Goal: Task Accomplishment & Management: Manage account settings

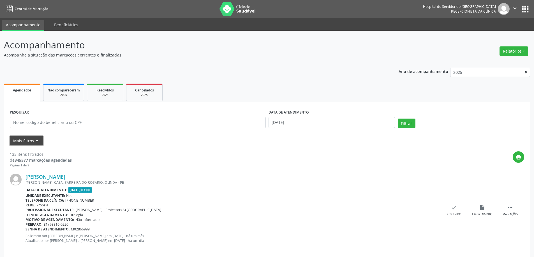
click at [24, 139] on button "Mais filtros keyboard_arrow_down" at bounding box center [26, 141] width 33 height 10
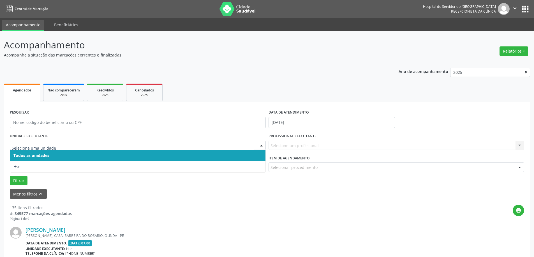
click at [85, 147] on input "text" at bounding box center [133, 148] width 242 height 11
click at [59, 167] on span "Hse" at bounding box center [137, 166] width 255 height 11
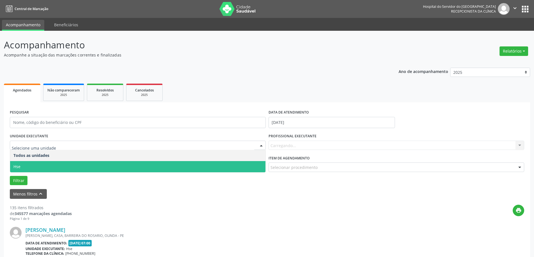
click at [45, 166] on span "Hse" at bounding box center [137, 166] width 255 height 11
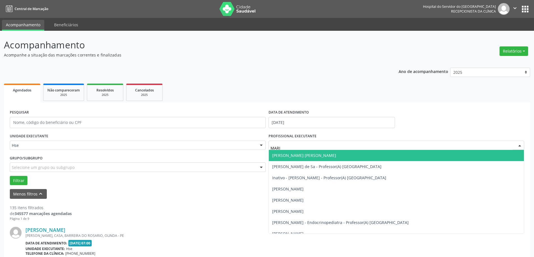
type input "[PERSON_NAME]"
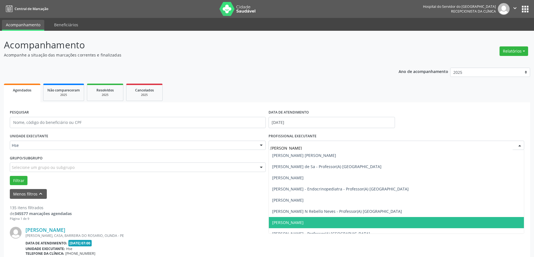
click at [304, 220] on span "[PERSON_NAME]" at bounding box center [396, 222] width 255 height 11
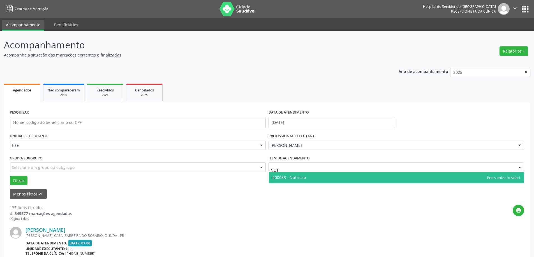
type input "NUTR"
click at [312, 178] on span "#00033 - Nutricao" at bounding box center [396, 177] width 255 height 11
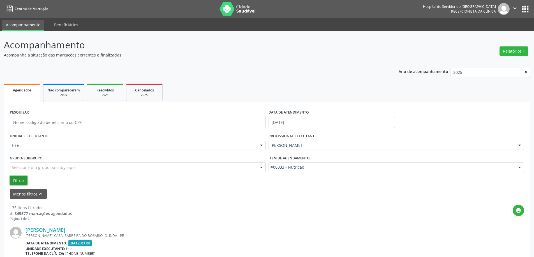
click at [21, 178] on button "Filtrar" at bounding box center [19, 181] width 18 height 10
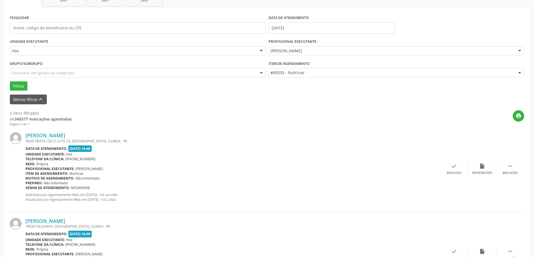
scroll to position [112, 0]
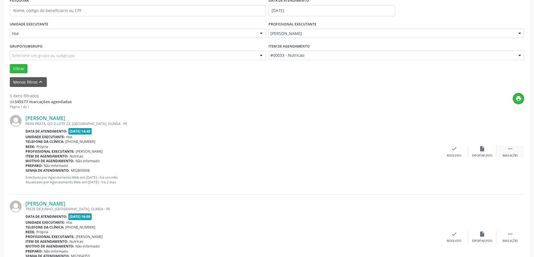
click at [516, 152] on div " Mais ações" at bounding box center [510, 152] width 28 height 12
click at [480, 154] on div "alarm_off Não compareceu" at bounding box center [482, 152] width 28 height 12
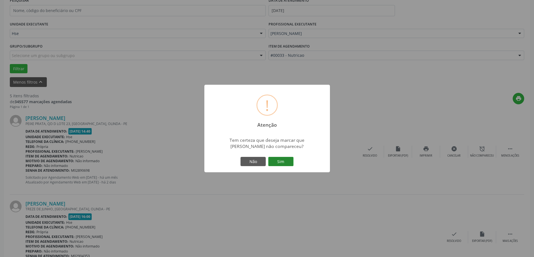
click at [289, 165] on button "Sim" at bounding box center [280, 162] width 25 height 10
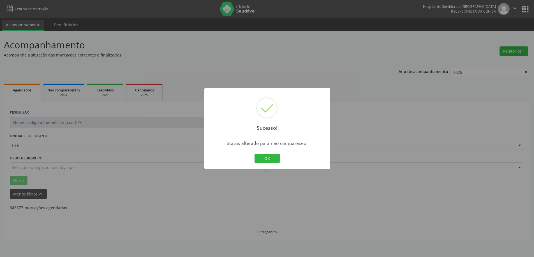
scroll to position [0, 0]
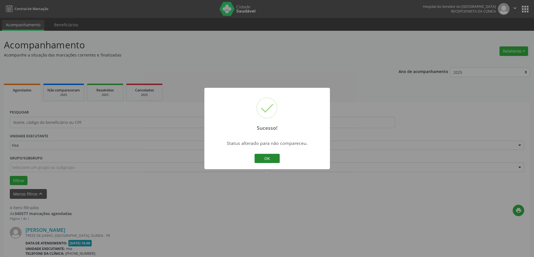
click at [260, 160] on button "OK" at bounding box center [266, 159] width 25 height 10
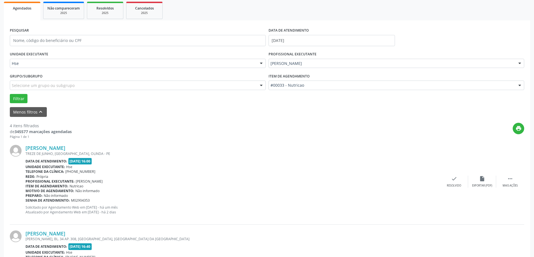
scroll to position [84, 0]
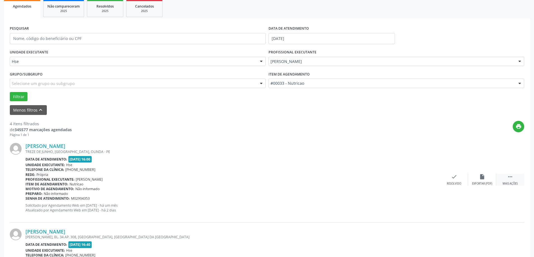
drag, startPoint x: 496, startPoint y: 174, endPoint x: 504, endPoint y: 174, distance: 8.7
click at [504, 174] on div " Mais ações" at bounding box center [510, 180] width 28 height 12
click at [487, 177] on div "alarm_off Não compareceu" at bounding box center [482, 180] width 28 height 12
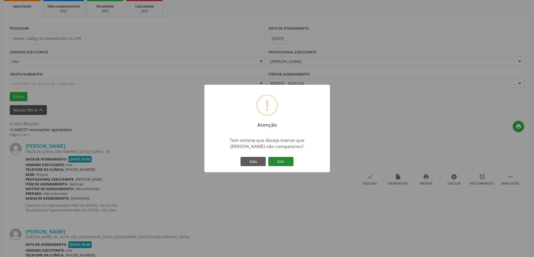
click at [285, 160] on button "Sim" at bounding box center [280, 162] width 25 height 10
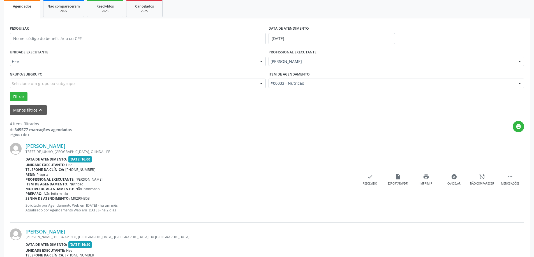
scroll to position [0, 0]
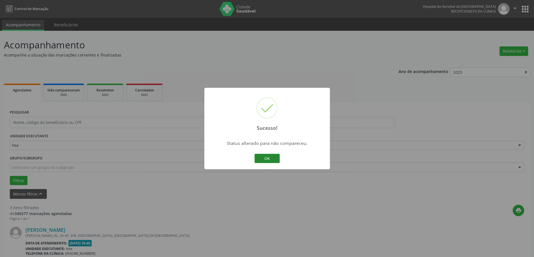
click at [270, 161] on button "OK" at bounding box center [266, 159] width 25 height 10
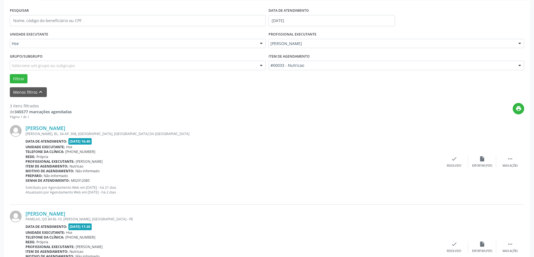
scroll to position [112, 0]
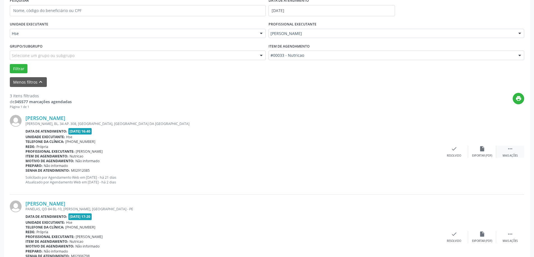
click at [517, 148] on div " Mais ações" at bounding box center [510, 152] width 28 height 12
click at [484, 153] on div "alarm_off Não compareceu" at bounding box center [482, 152] width 28 height 12
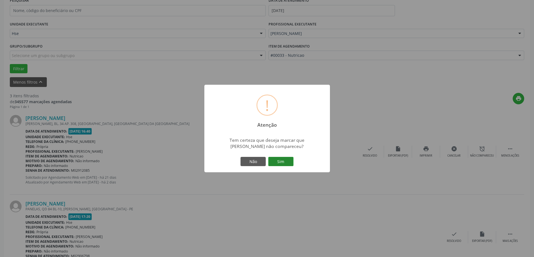
click at [280, 163] on button "Sim" at bounding box center [280, 162] width 25 height 10
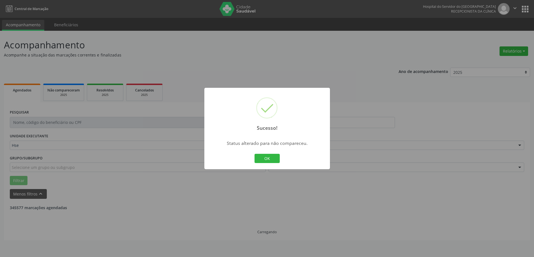
scroll to position [0, 0]
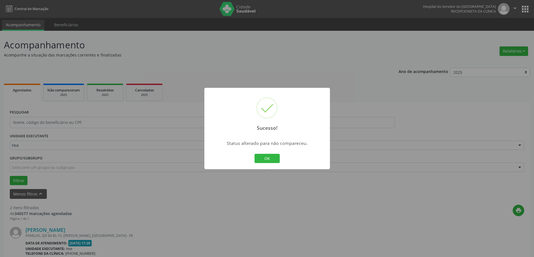
click at [269, 153] on div "OK Cancel" at bounding box center [267, 159] width 28 height 12
click at [270, 157] on button "OK" at bounding box center [266, 159] width 25 height 10
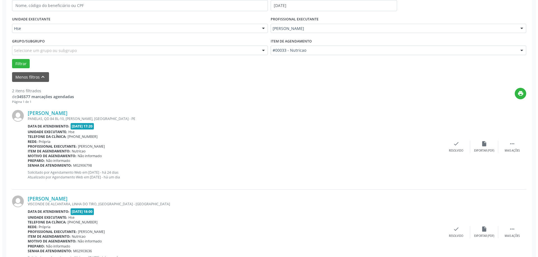
scroll to position [140, 0]
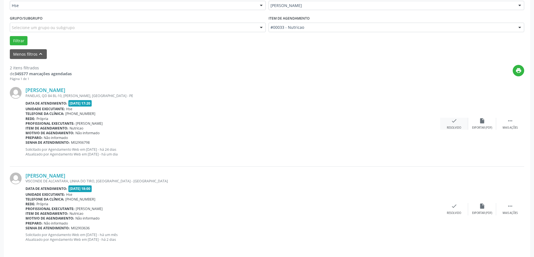
click at [451, 124] on icon "check" at bounding box center [454, 121] width 6 height 6
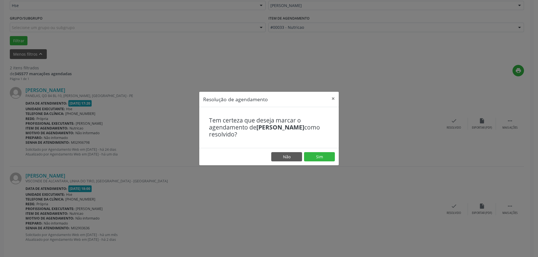
click at [322, 162] on footer "Não Sim" at bounding box center [268, 157] width 139 height 18
click at [322, 160] on button "Sim" at bounding box center [319, 157] width 31 height 10
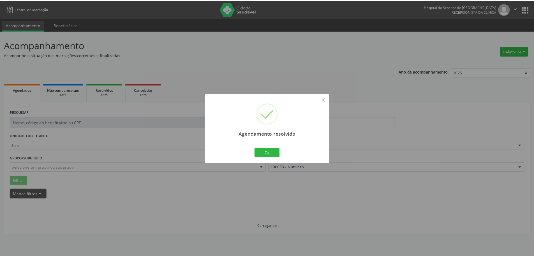
scroll to position [0, 0]
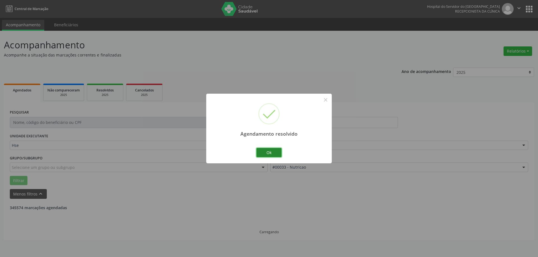
click at [265, 154] on button "Ok" at bounding box center [268, 153] width 25 height 10
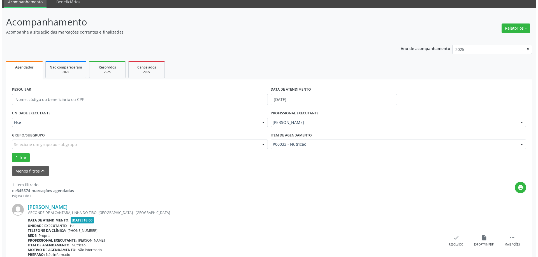
scroll to position [59, 0]
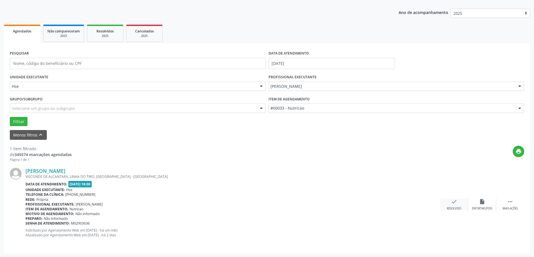
click at [451, 203] on icon "check" at bounding box center [454, 202] width 6 height 6
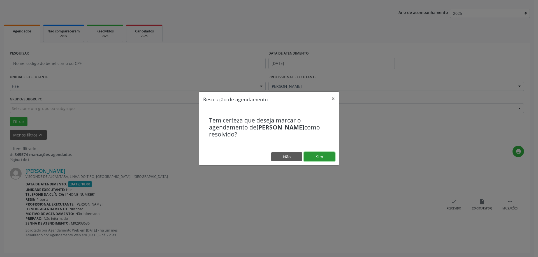
click at [326, 158] on button "Sim" at bounding box center [319, 157] width 31 height 10
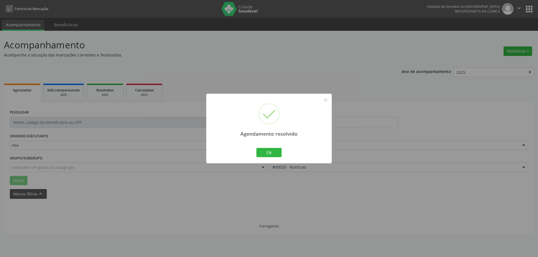
scroll to position [0, 0]
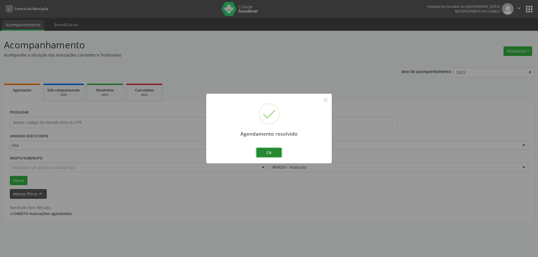
click at [276, 153] on button "Ok" at bounding box center [268, 153] width 25 height 10
